Goal: Task Accomplishment & Management: Manage account settings

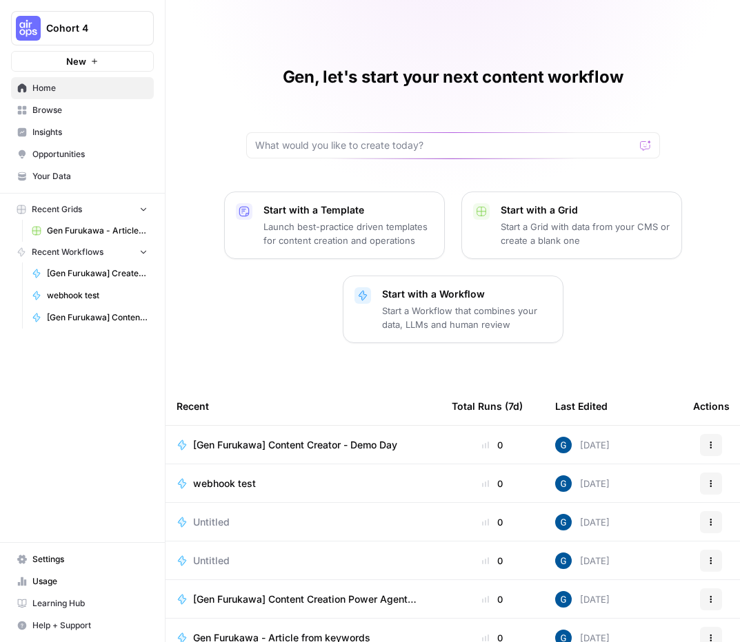
click at [543, 49] on div "Gen, let's start your next content workflow Start with a Template Launch best-p…" at bounding box center [452, 359] width 574 height 718
click at [540, 49] on div "Gen, let's start your next content workflow Start with a Template Launch best-p…" at bounding box center [452, 359] width 574 height 718
click at [80, 558] on span "Settings" at bounding box center [89, 559] width 115 height 12
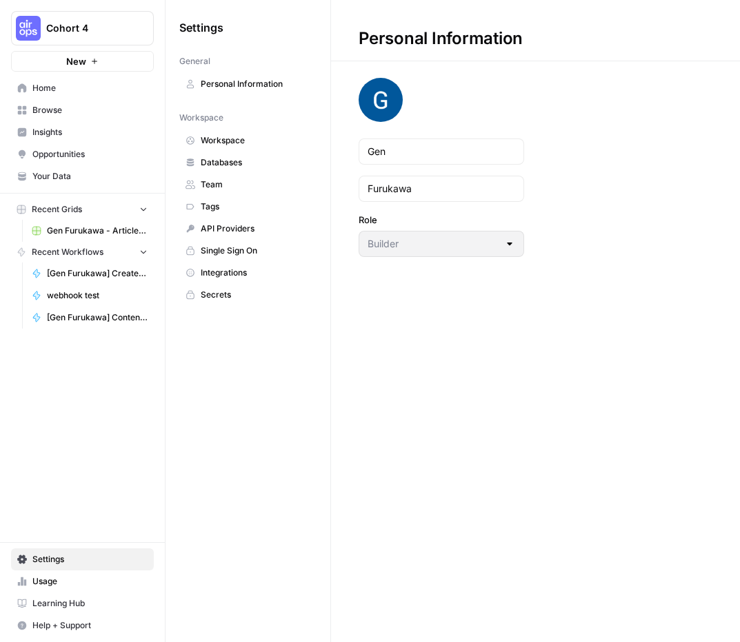
click at [68, 30] on span "Cohort 4" at bounding box center [87, 28] width 83 height 14
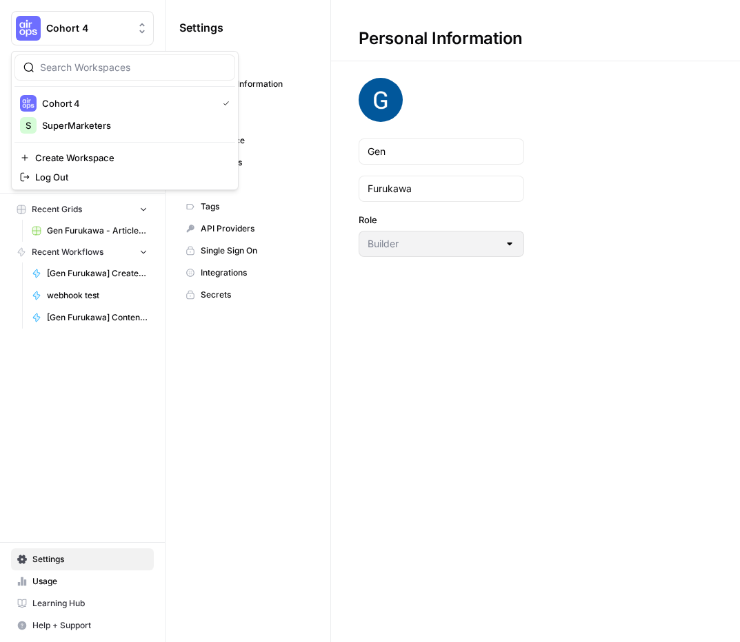
click at [68, 30] on span "Cohort 4" at bounding box center [87, 28] width 83 height 14
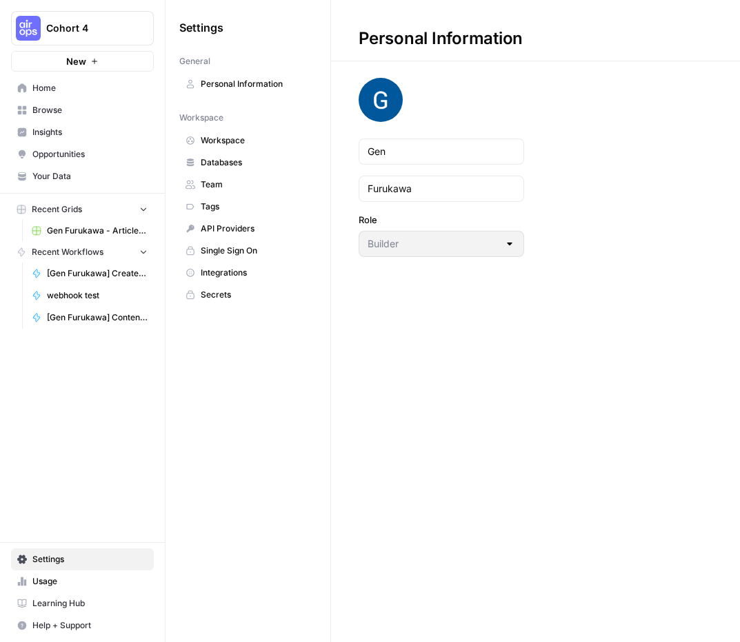
click at [63, 583] on span "Usage" at bounding box center [89, 582] width 115 height 12
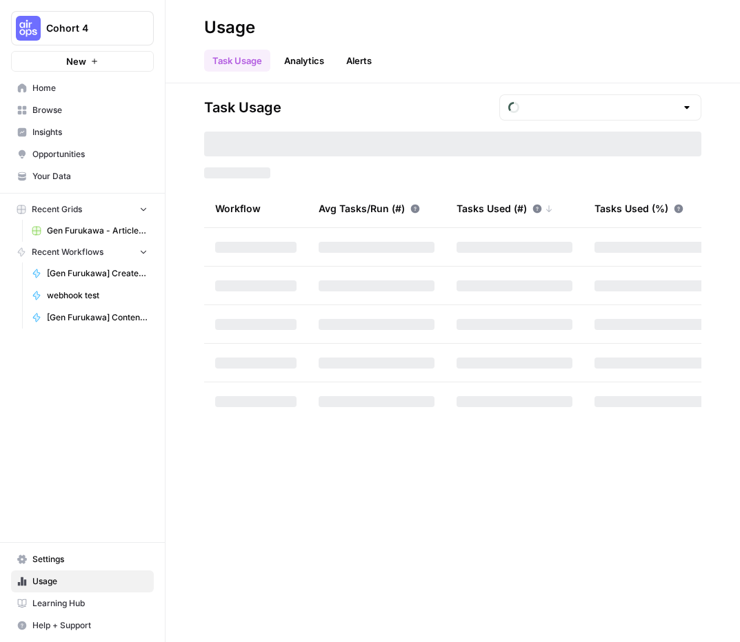
type input "October Tasks"
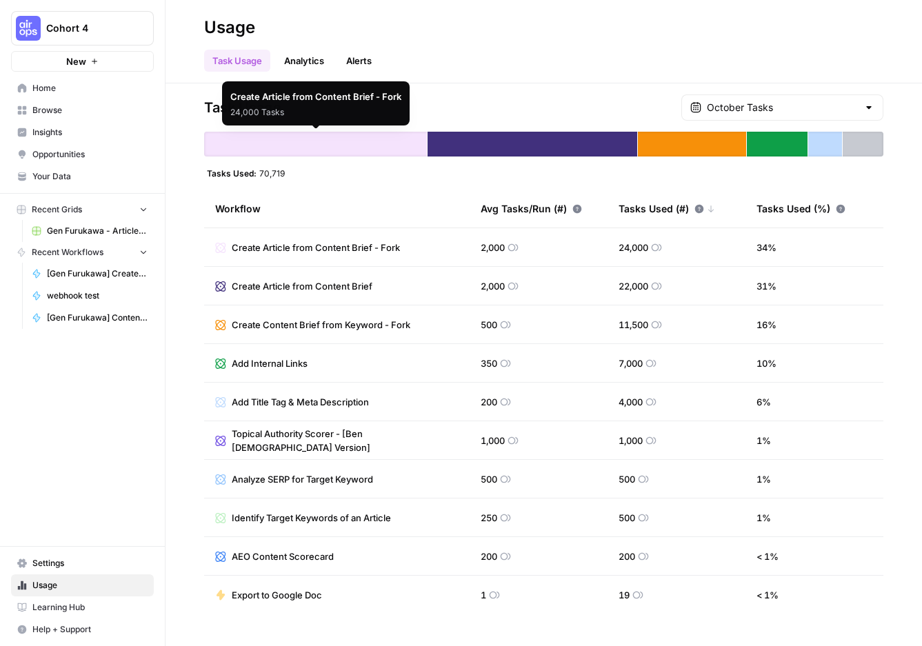
click at [325, 143] on div at bounding box center [315, 144] width 223 height 25
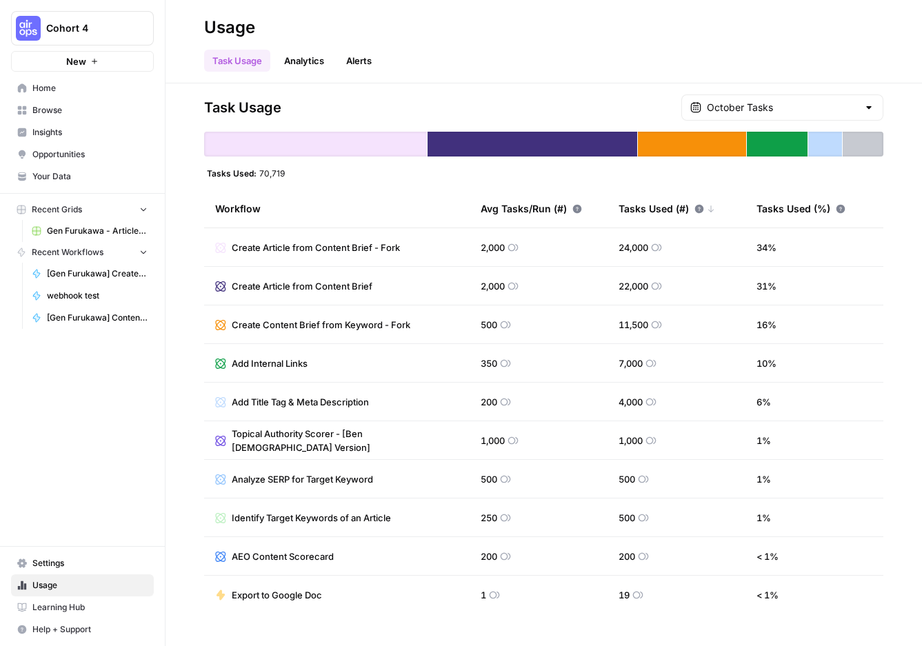
click at [320, 250] on span "Create Article from Content Brief - Fork" at bounding box center [316, 248] width 168 height 14
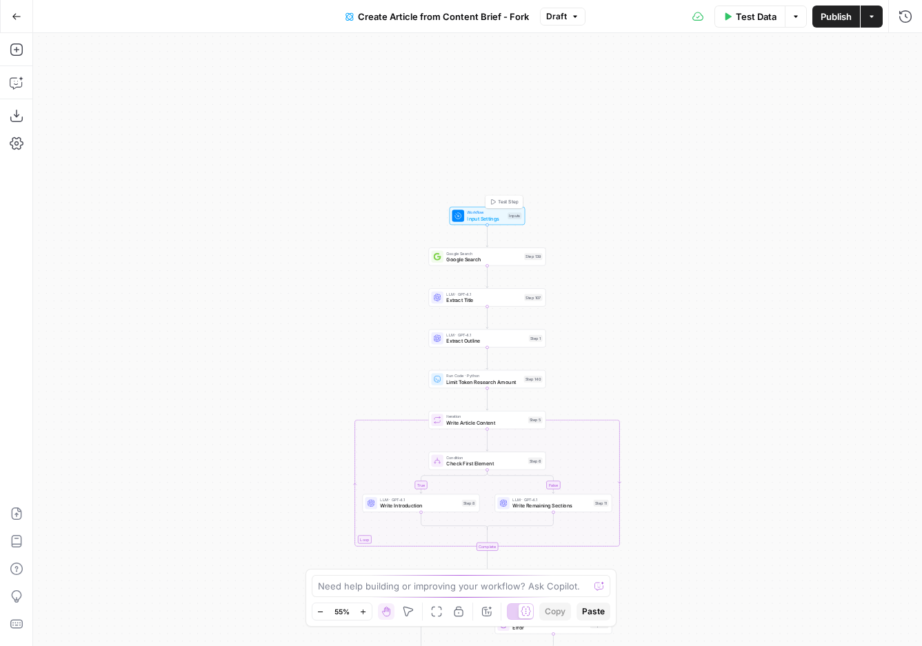
click at [487, 214] on span "Workflow" at bounding box center [485, 213] width 37 height 6
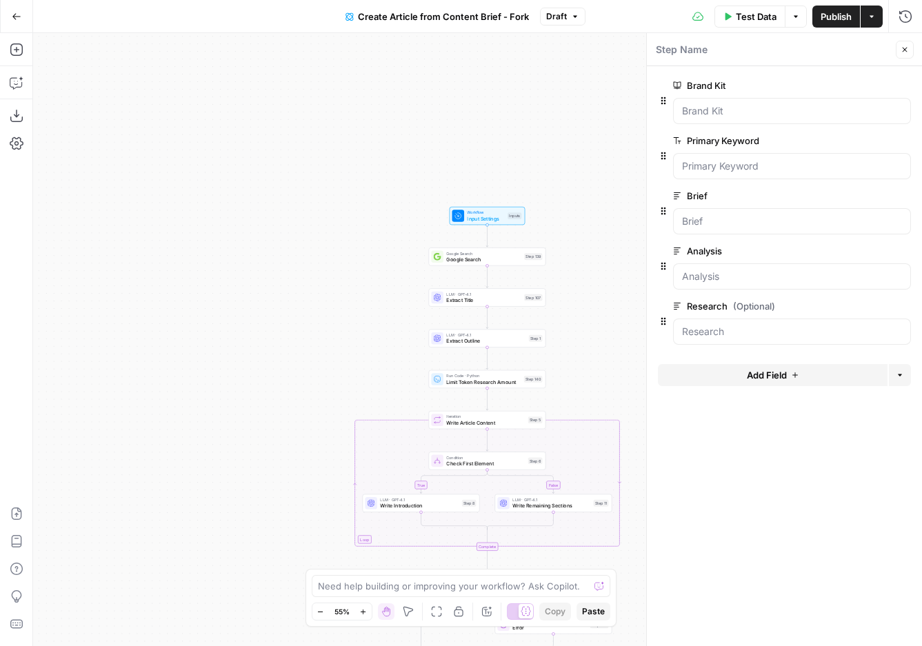
click at [739, 43] on button "Close" at bounding box center [904, 50] width 18 height 18
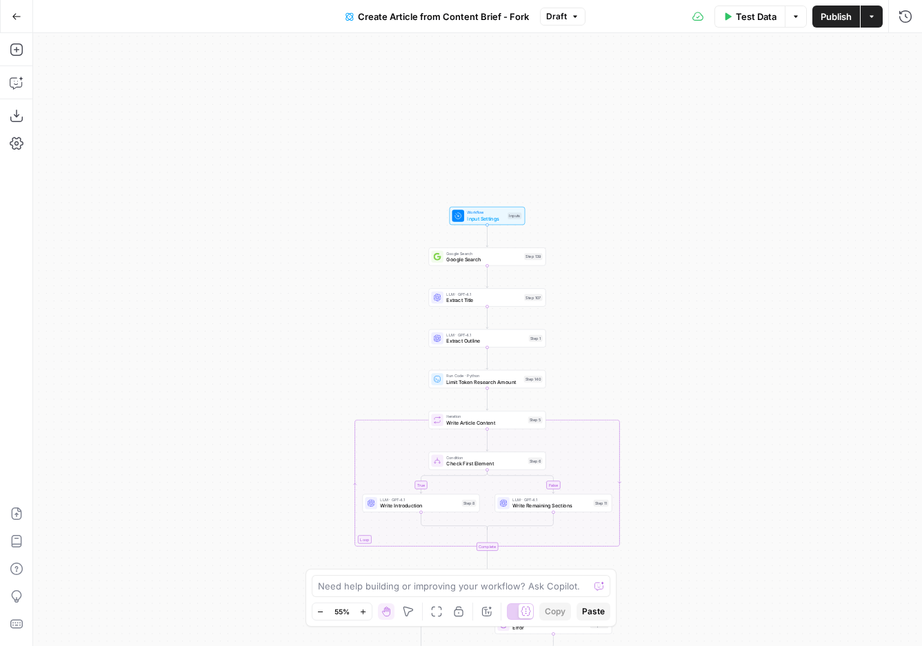
click at [21, 14] on icon "button" at bounding box center [17, 17] width 10 height 10
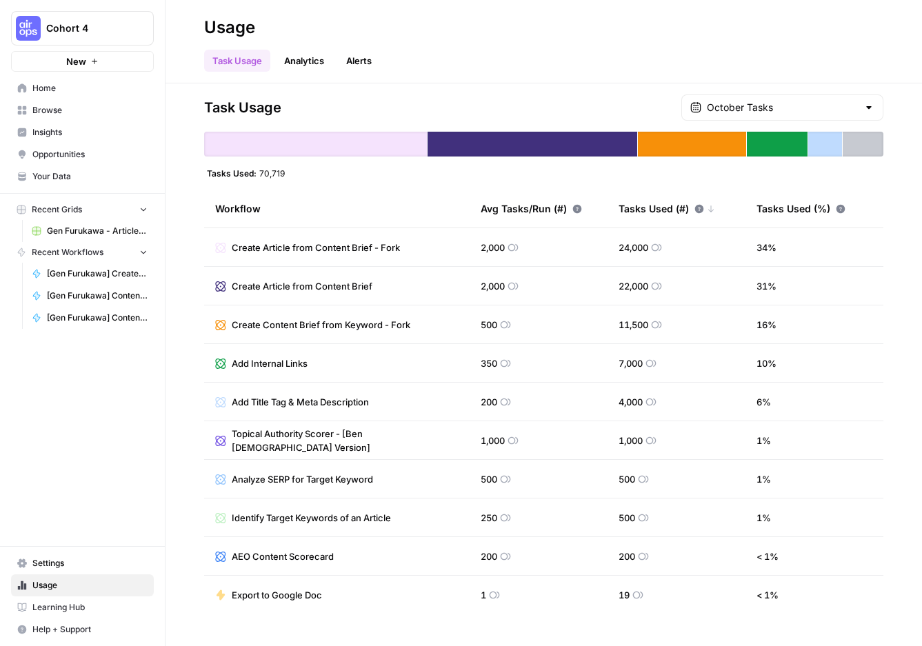
click at [58, 558] on span "Settings" at bounding box center [89, 563] width 115 height 12
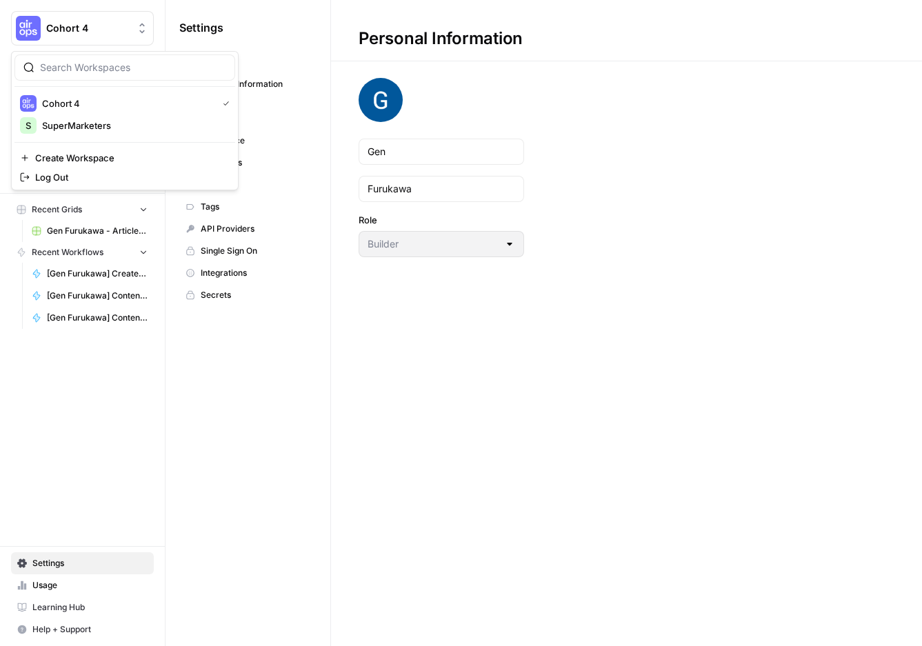
click at [67, 25] on span "Cohort 4" at bounding box center [87, 28] width 83 height 14
click at [58, 185] on button "Log Out" at bounding box center [124, 176] width 221 height 19
